Goal: Information Seeking & Learning: Check status

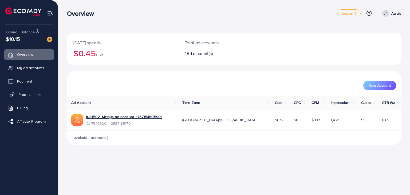
click at [42, 97] on link "Product Links" at bounding box center [29, 94] width 50 height 11
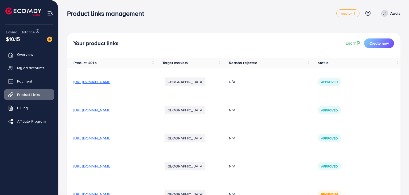
click at [111, 112] on span "[URL][DOMAIN_NAME]" at bounding box center [92, 109] width 38 height 5
click at [38, 57] on link "Overview" at bounding box center [29, 54] width 50 height 11
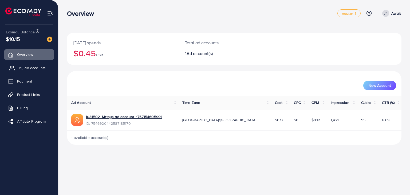
click at [40, 69] on span "My ad accounts" at bounding box center [31, 67] width 27 height 5
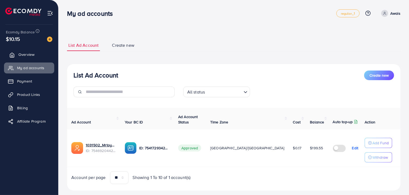
click at [43, 55] on link "Overview" at bounding box center [29, 54] width 50 height 11
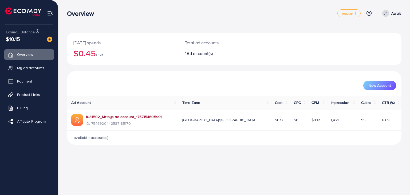
click at [120, 115] on link "1031502_Mrtoys ad account_1757154605991" at bounding box center [124, 116] width 76 height 5
click at [25, 96] on span "Product Links" at bounding box center [29, 94] width 23 height 5
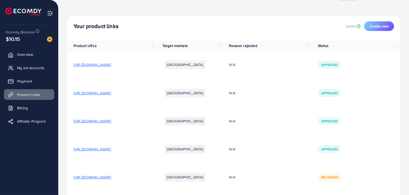
scroll to position [37, 0]
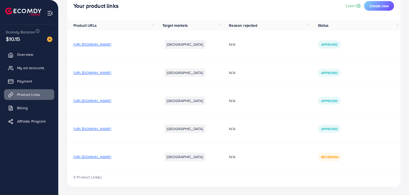
click at [111, 158] on span "[URL][DOMAIN_NAME]" at bounding box center [92, 156] width 38 height 5
